Goal: Information Seeking & Learning: Learn about a topic

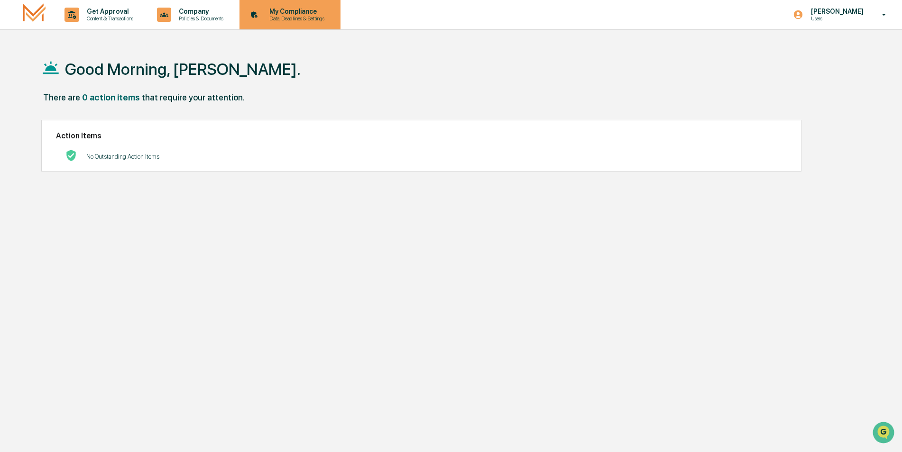
click at [289, 17] on p "Data, Deadlines & Settings" at bounding box center [295, 18] width 67 height 7
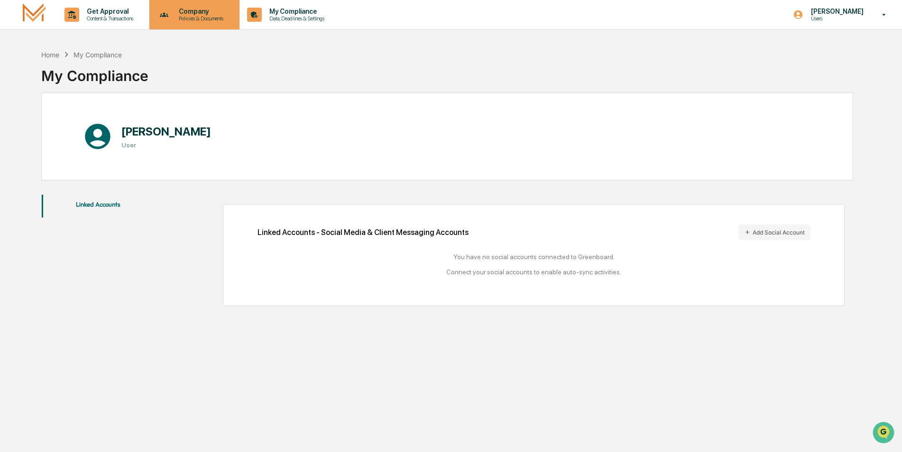
click at [218, 19] on p "Policies & Documents" at bounding box center [199, 18] width 57 height 7
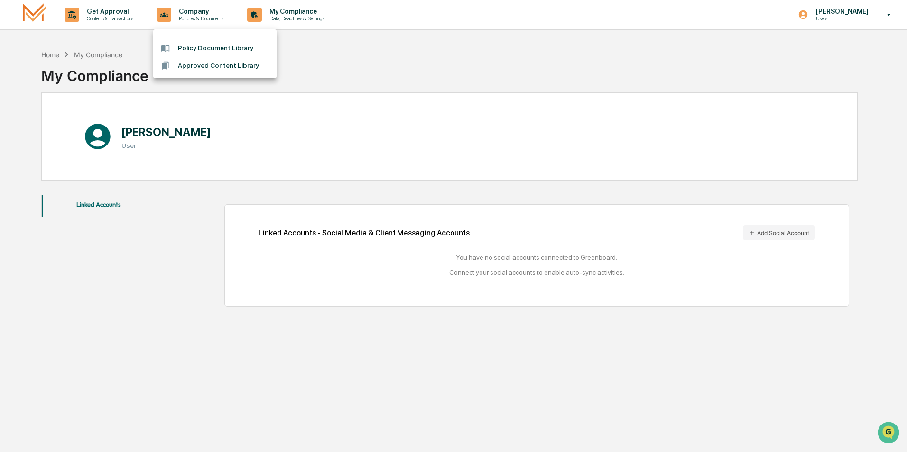
click at [218, 72] on li "Approved Content Library" at bounding box center [214, 66] width 123 height 18
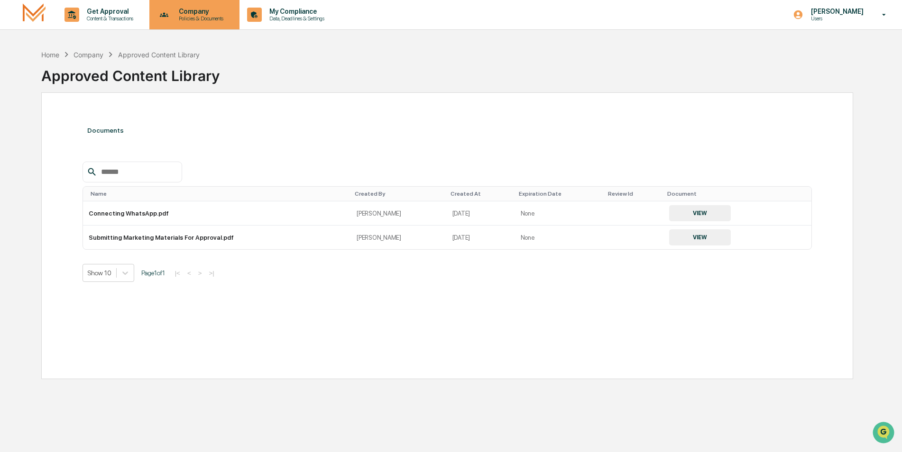
click at [209, 16] on p "Policies & Documents" at bounding box center [199, 18] width 57 height 7
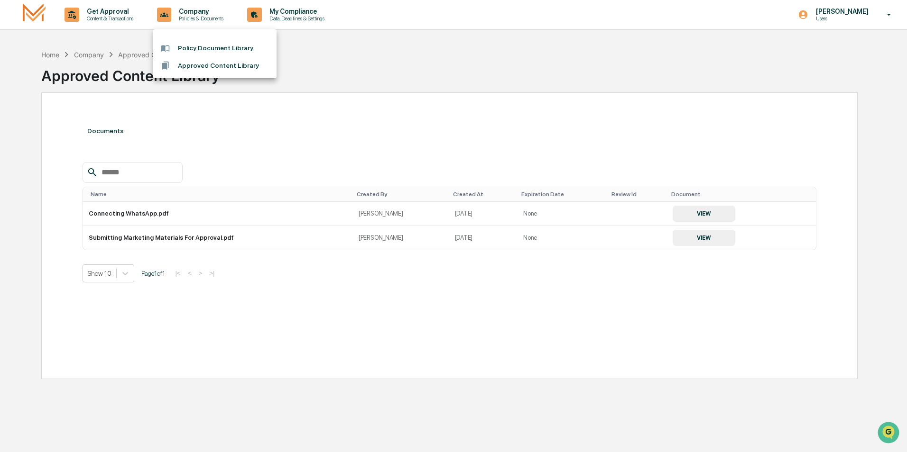
click at [214, 63] on li "Approved Content Library" at bounding box center [214, 66] width 123 height 18
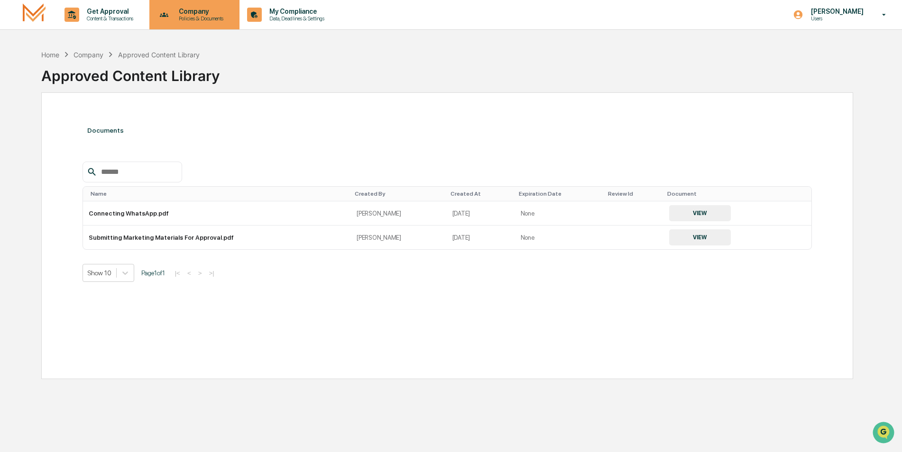
click at [209, 20] on p "Policies & Documents" at bounding box center [199, 18] width 57 height 7
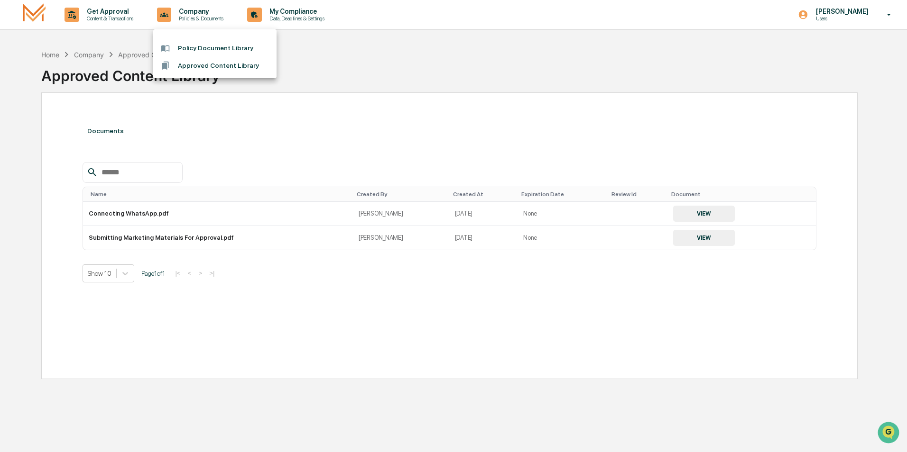
click at [214, 45] on li "Policy Document Library" at bounding box center [214, 48] width 123 height 18
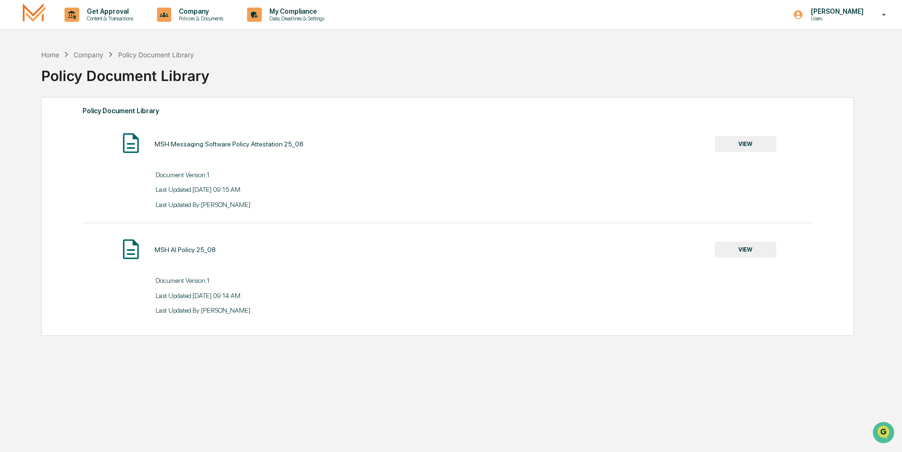
click at [754, 143] on button "VIEW" at bounding box center [746, 144] width 62 height 16
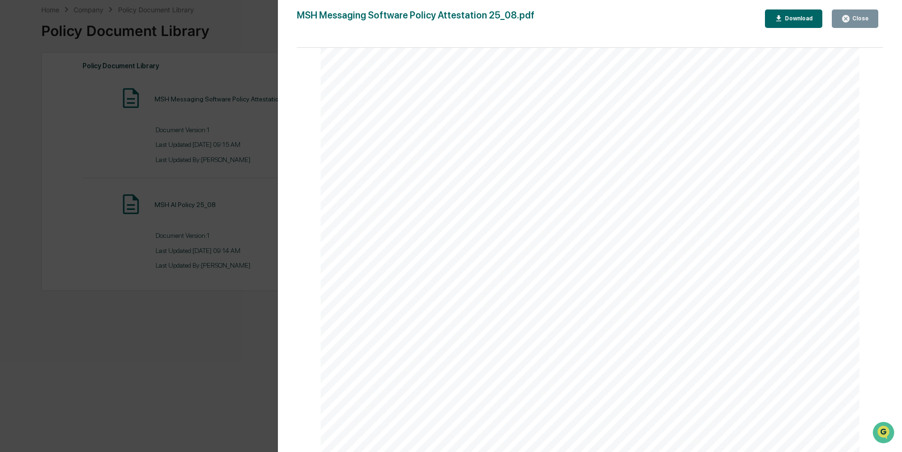
scroll to position [1759, 0]
click at [215, 29] on div "Version History [DATE] 02:15 PM [PERSON_NAME] MSH Messaging Software Policy Att…" at bounding box center [451, 226] width 902 height 452
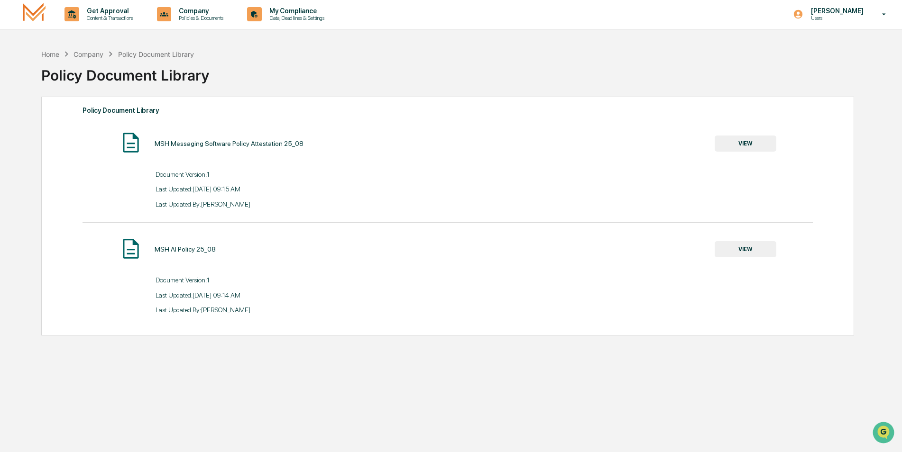
scroll to position [0, 0]
click at [68, 17] on icon at bounding box center [71, 15] width 15 height 15
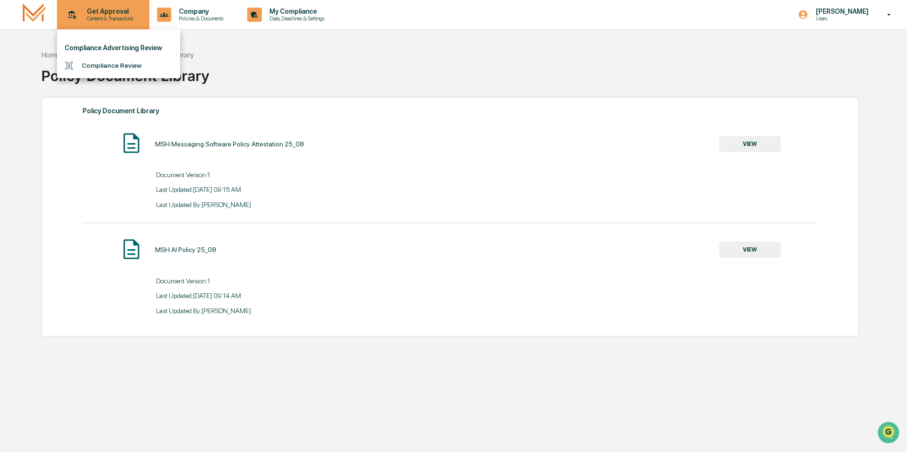
click at [68, 17] on div at bounding box center [453, 226] width 907 height 452
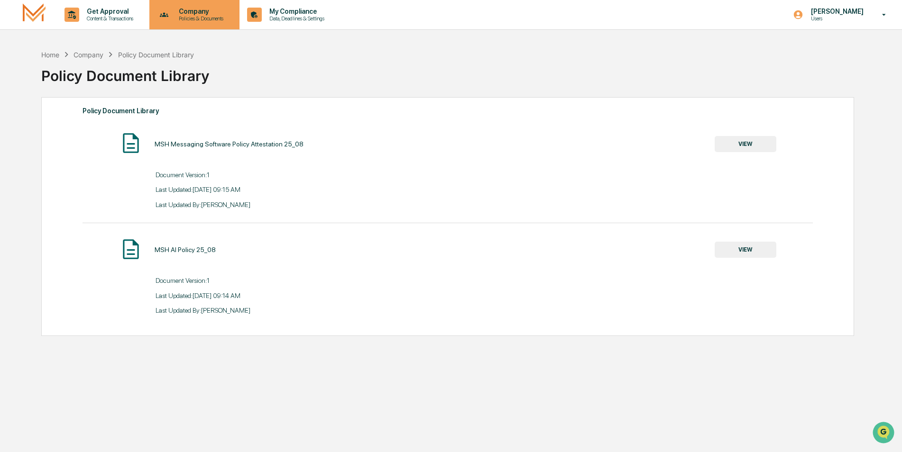
click at [178, 24] on div "Company Policies & Documents" at bounding box center [193, 14] width 81 height 29
click at [178, 24] on div at bounding box center [453, 226] width 907 height 452
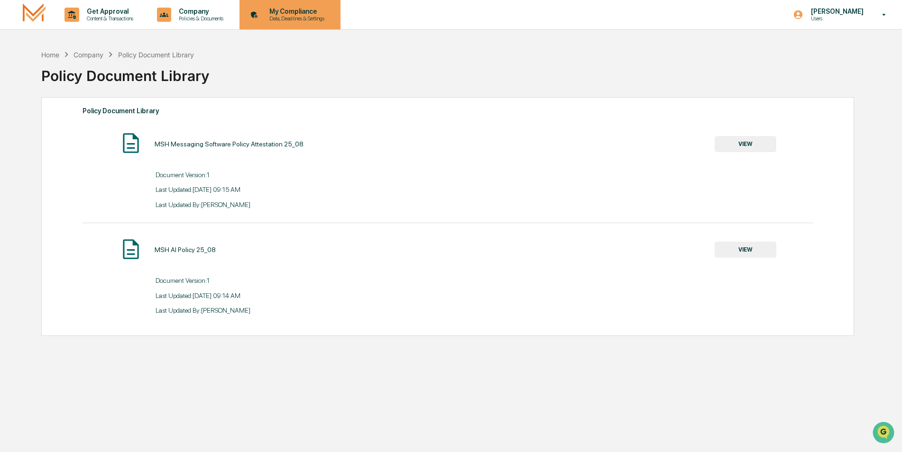
click at [262, 20] on icon at bounding box center [254, 15] width 15 height 15
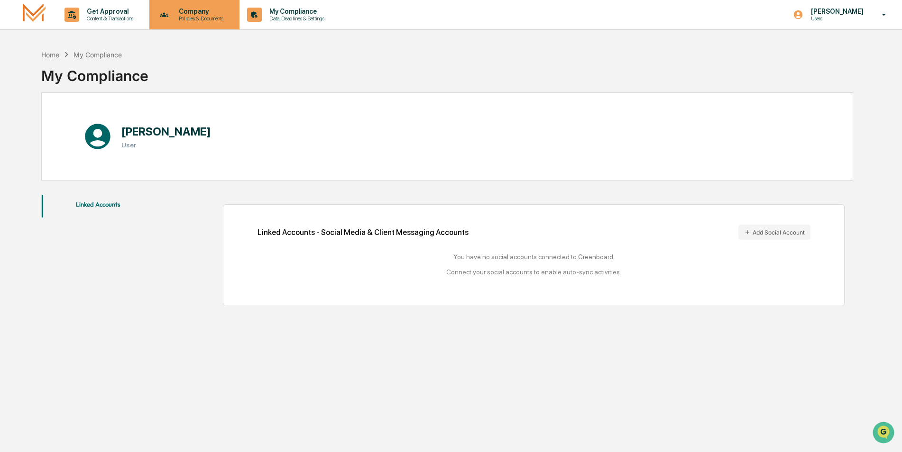
click at [215, 25] on div "Company Policies & Documents" at bounding box center [193, 14] width 81 height 29
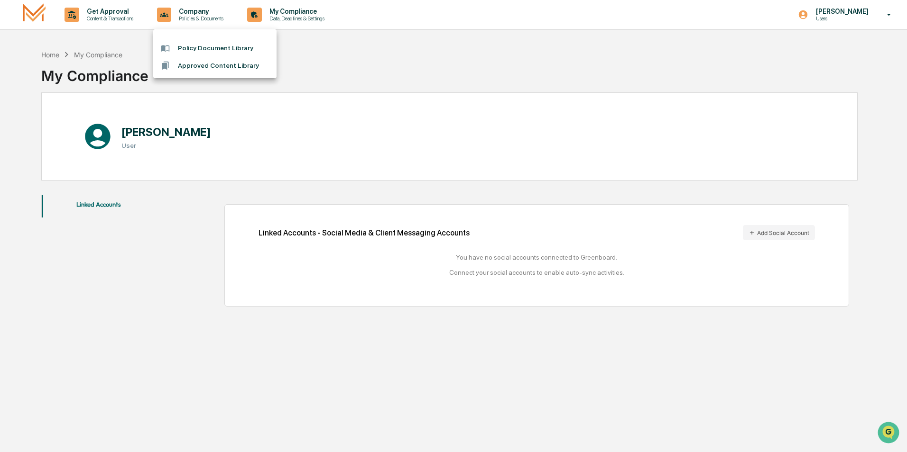
click at [112, 21] on div at bounding box center [453, 226] width 907 height 452
click at [112, 21] on p "Content & Transactions" at bounding box center [108, 18] width 59 height 7
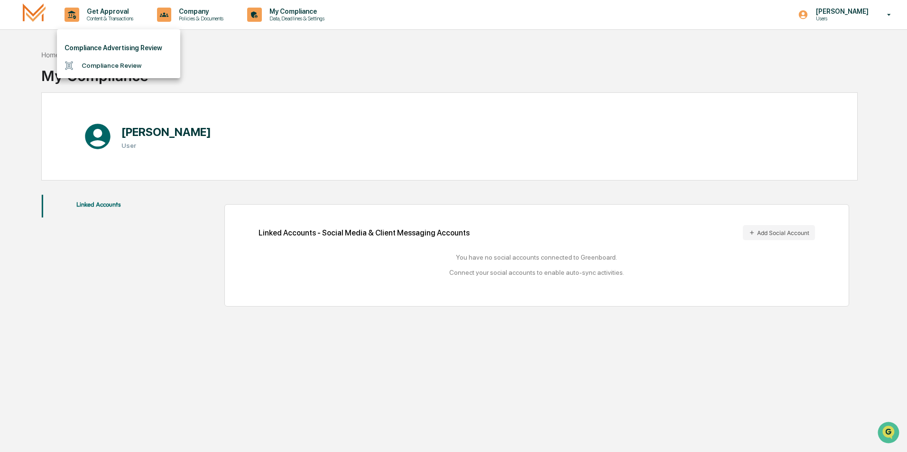
click at [112, 21] on div at bounding box center [453, 226] width 907 height 452
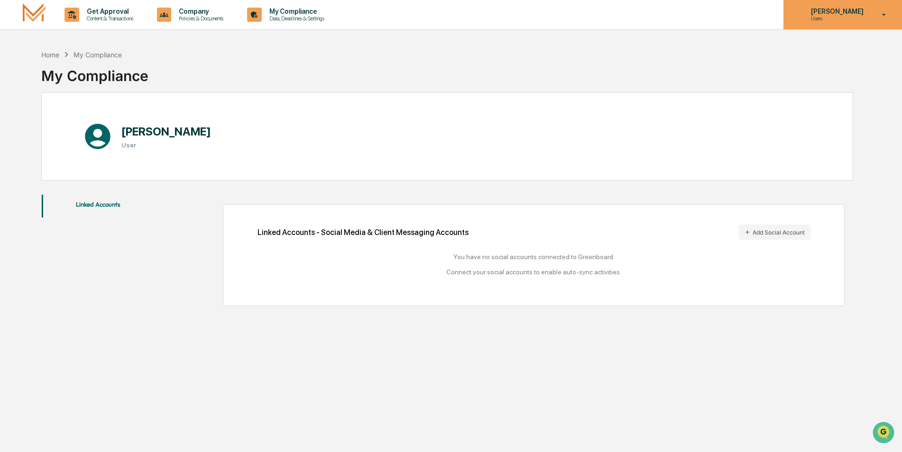
click at [844, 20] on p "Users" at bounding box center [835, 18] width 65 height 7
click at [844, 20] on div at bounding box center [453, 226] width 907 height 452
